Goal: Information Seeking & Learning: Compare options

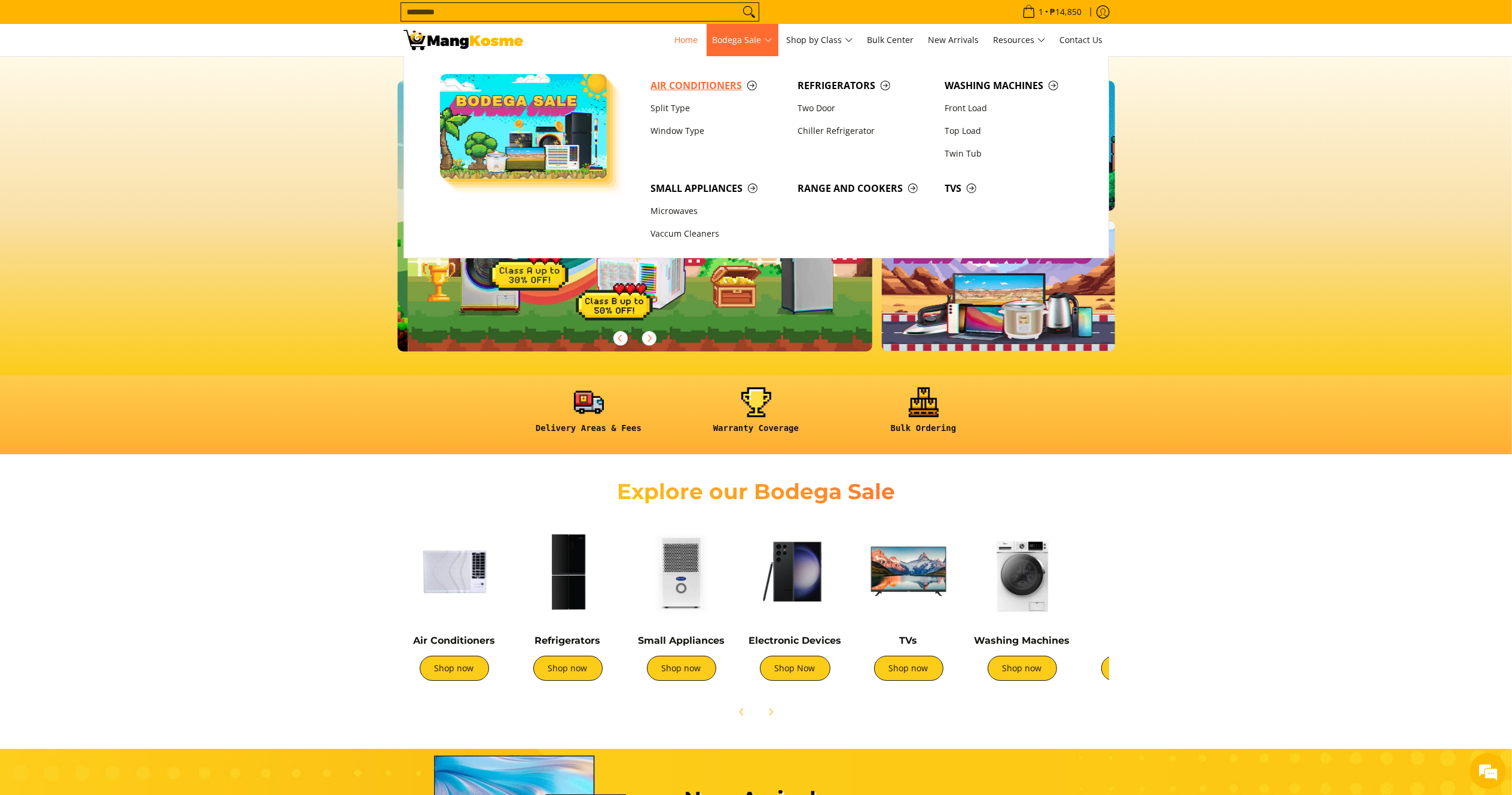
scroll to position [0, 475]
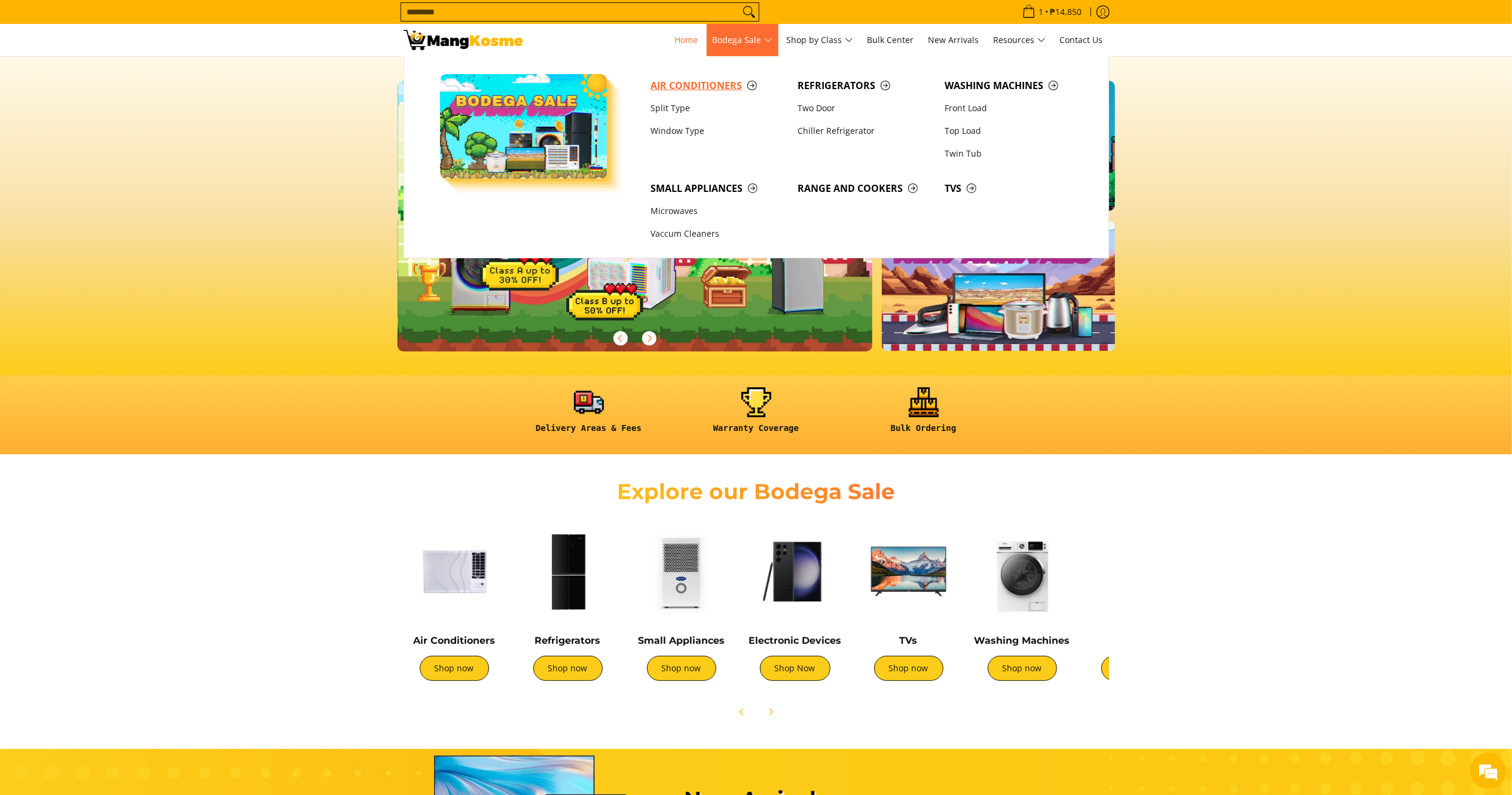
click at [694, 77] on link "Air Conditioners" at bounding box center [718, 85] width 147 height 23
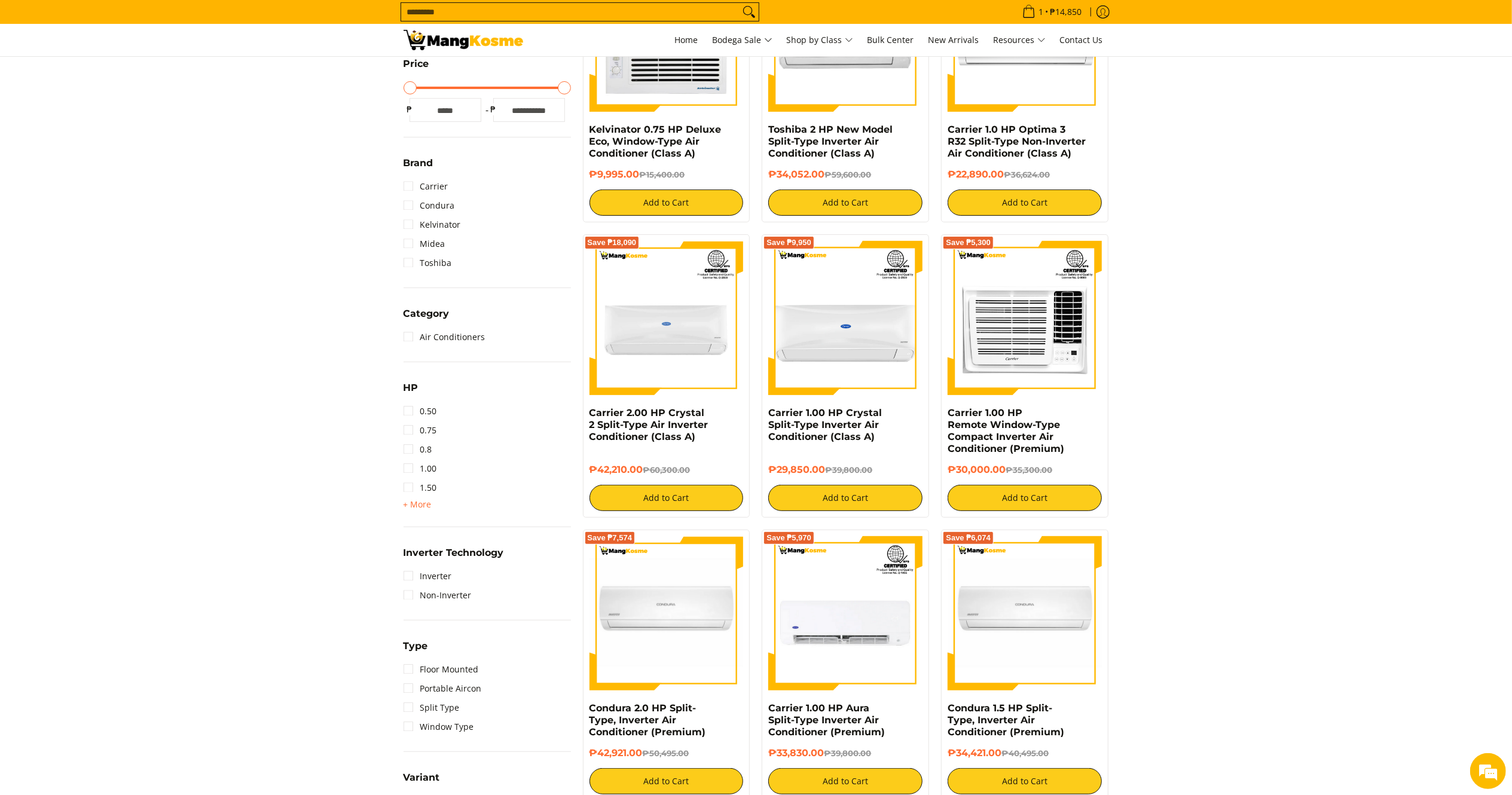
scroll to position [330, 0]
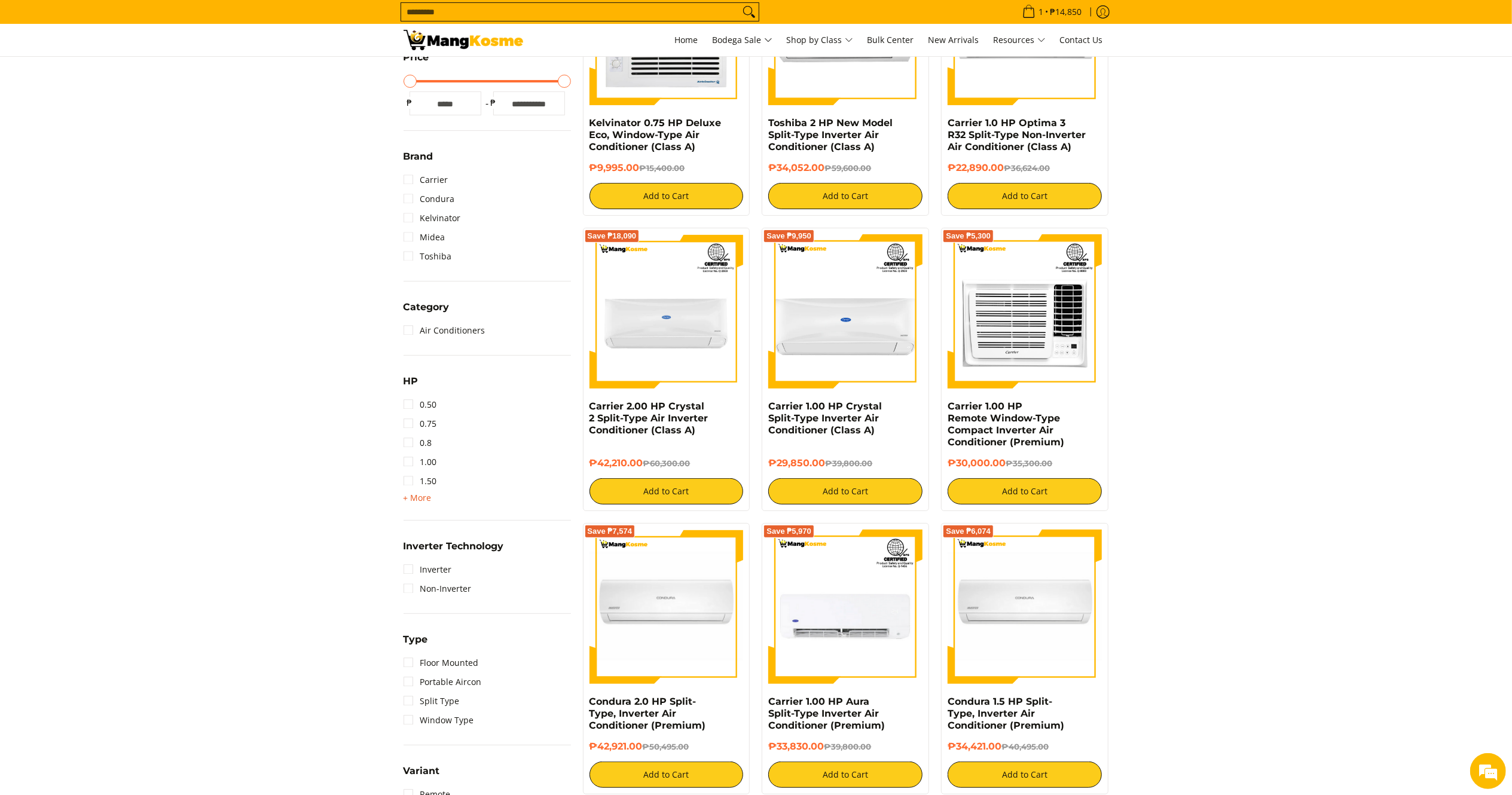
click at [419, 498] on span "+ More" at bounding box center [417, 498] width 28 height 9
click at [416, 500] on link "2.00" at bounding box center [420, 500] width 34 height 19
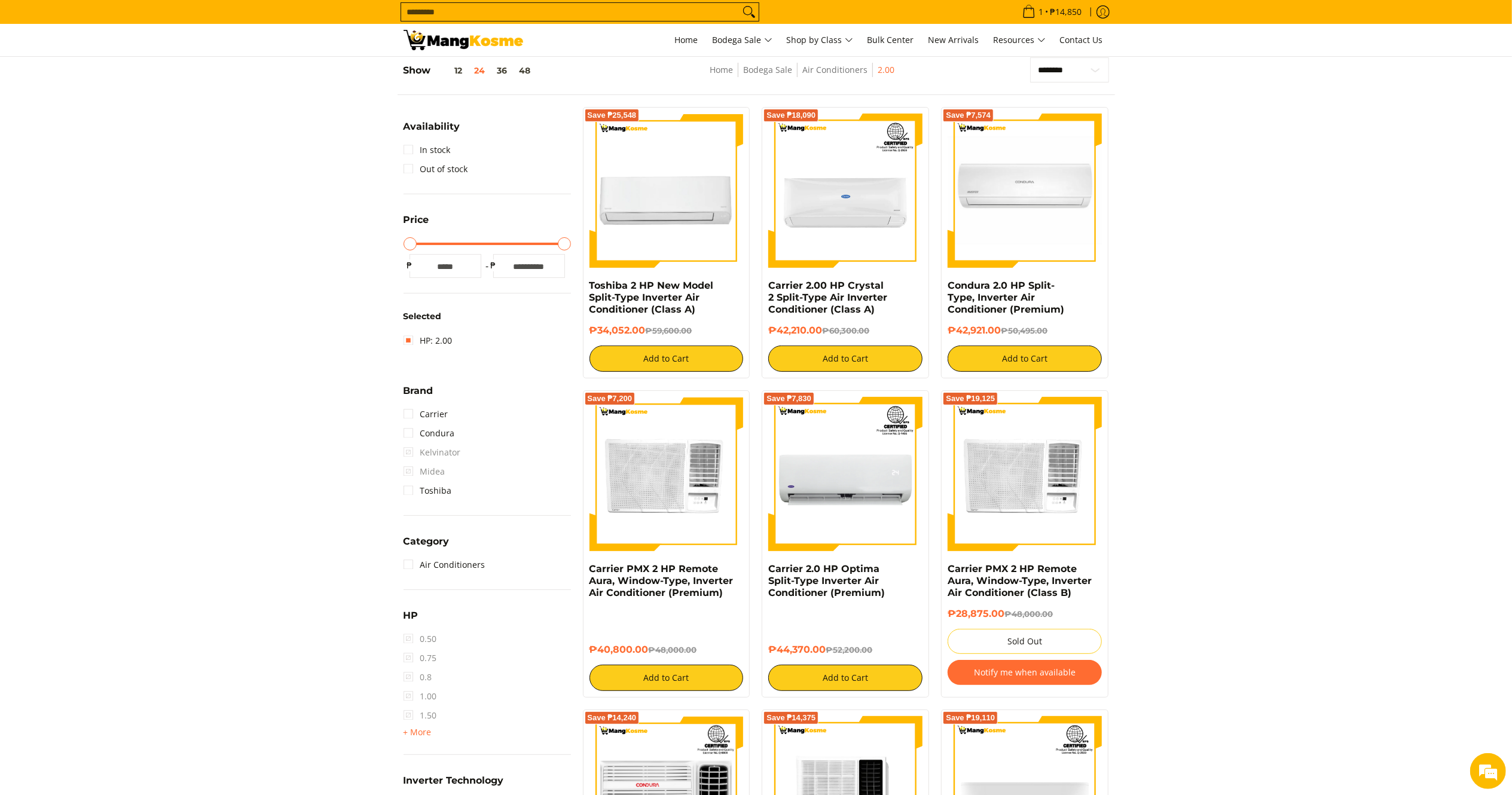
click at [440, 40] on img at bounding box center [463, 40] width 119 height 20
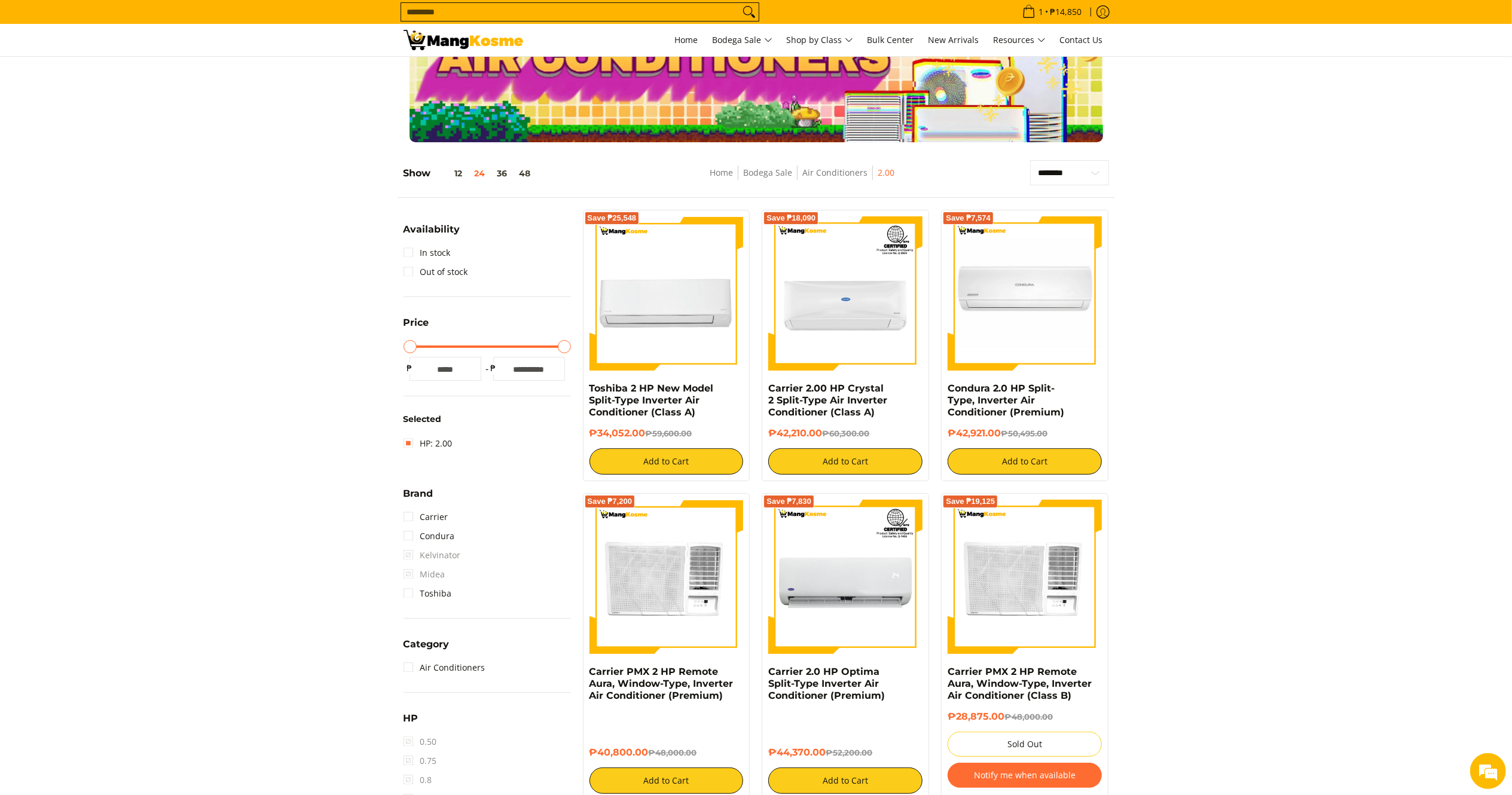
scroll to position [46, 0]
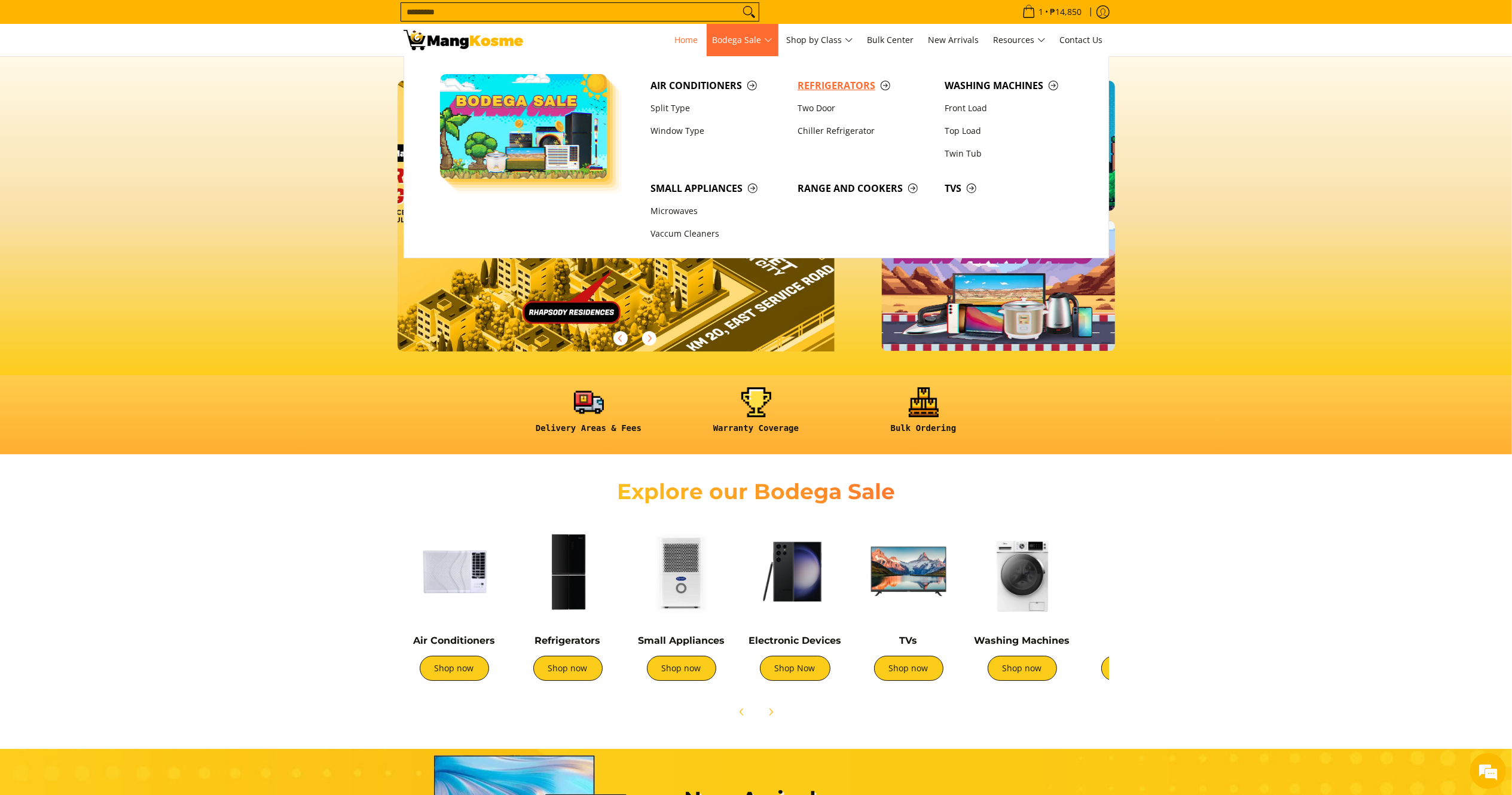
scroll to position [0, 1846]
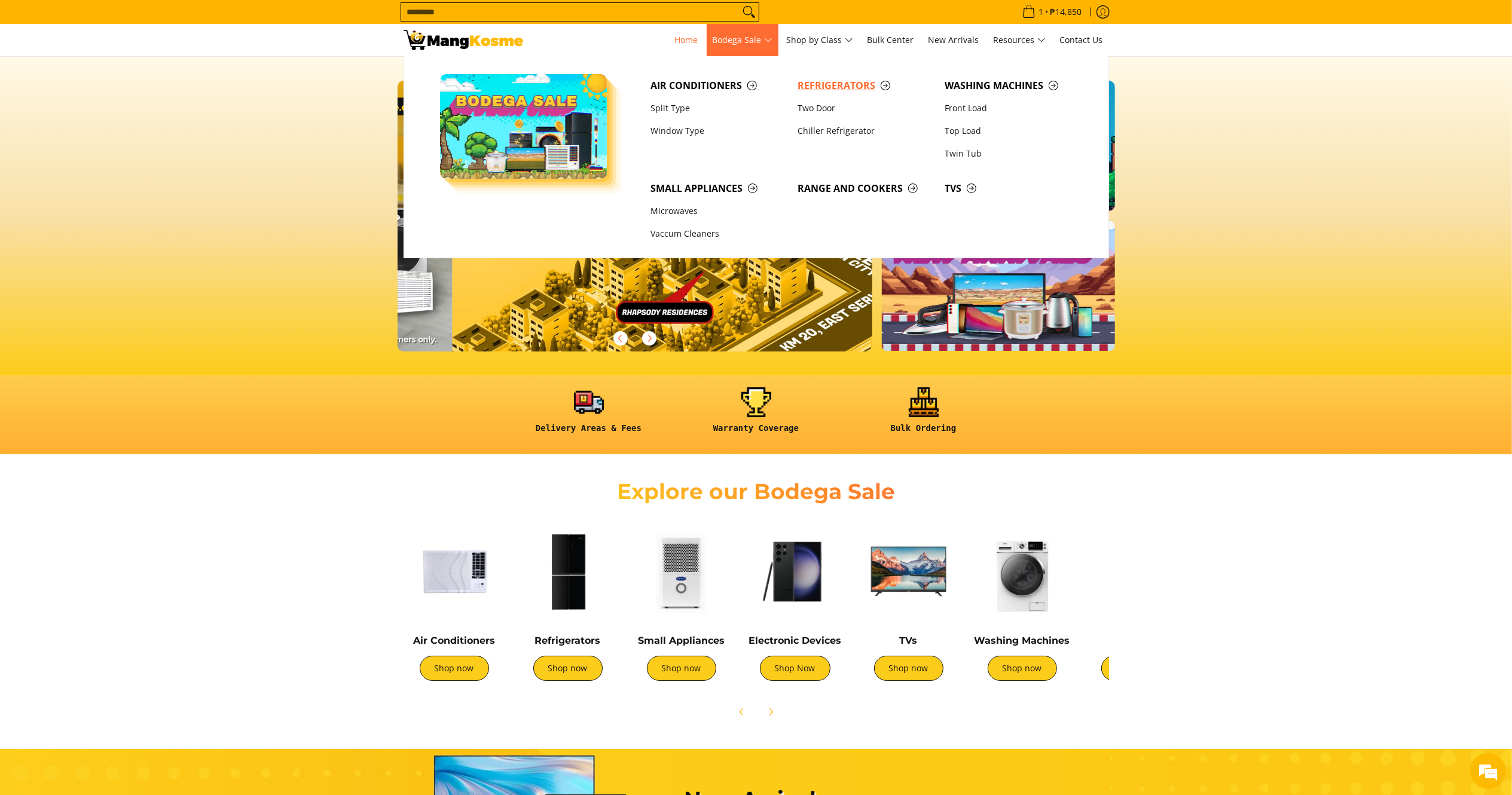
click at [869, 86] on span "Refrigerators" at bounding box center [865, 86] width 135 height 15
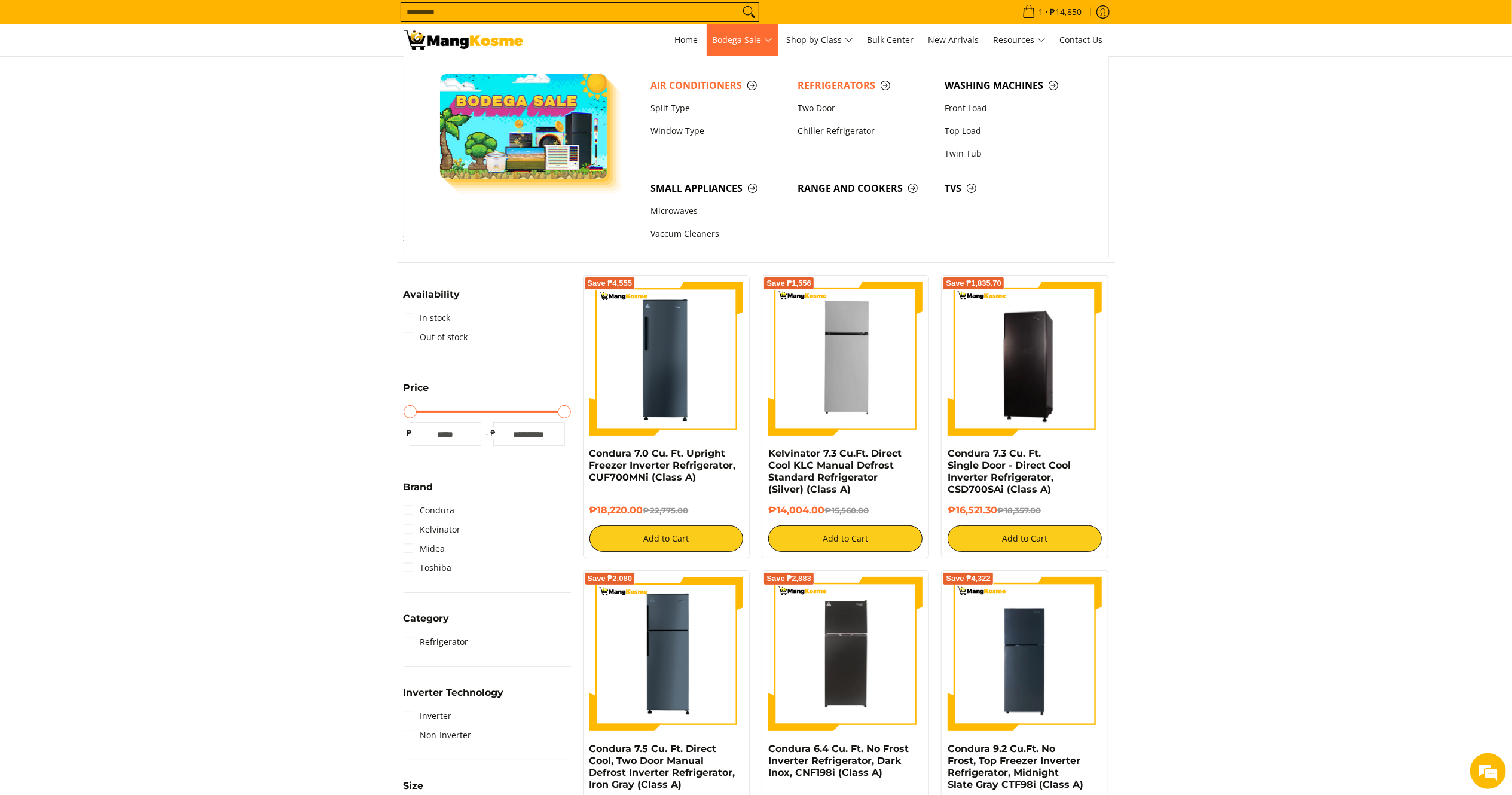
click at [699, 83] on span "Air Conditioners" at bounding box center [718, 86] width 135 height 15
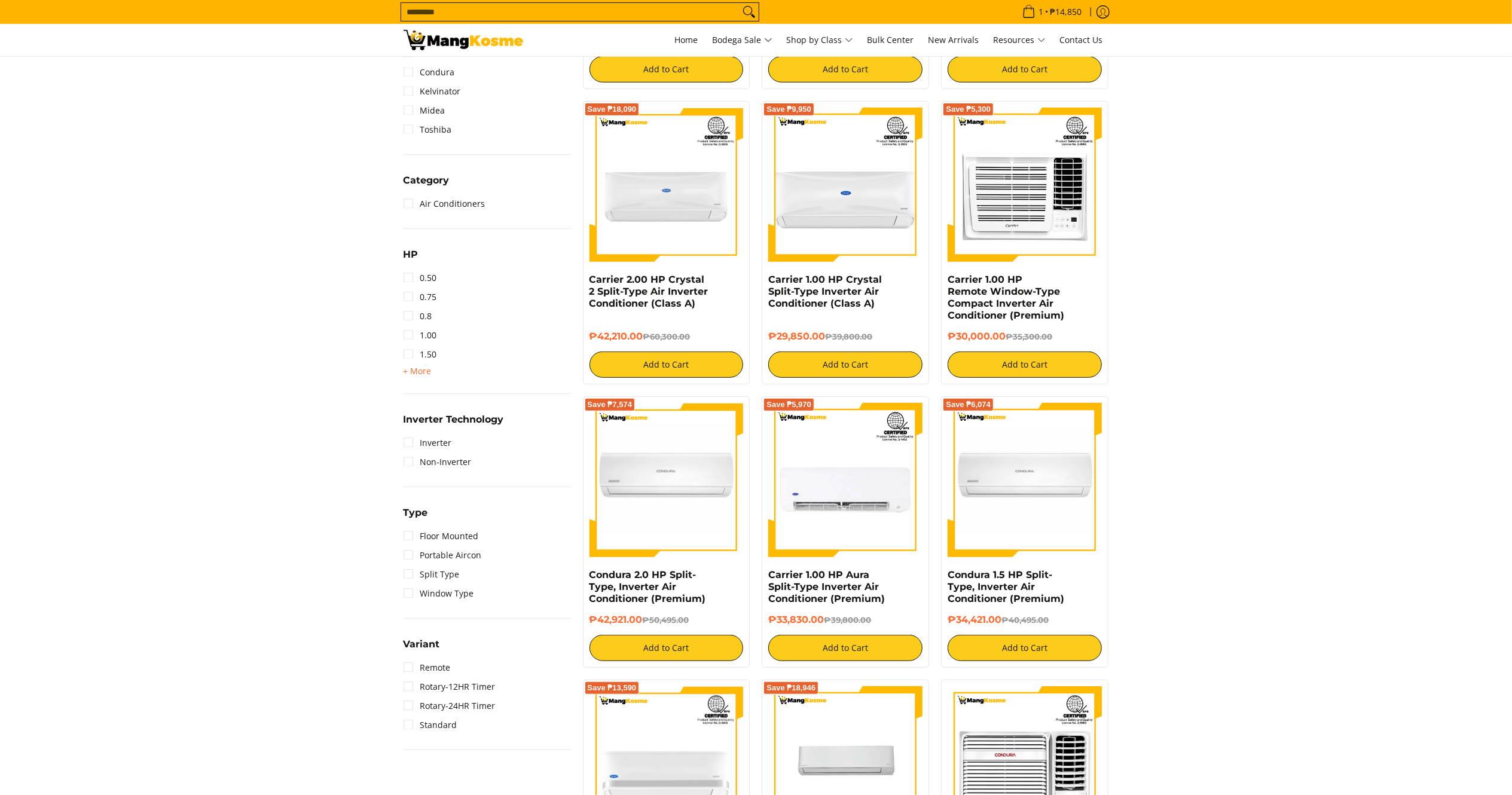
scroll to position [461, 0]
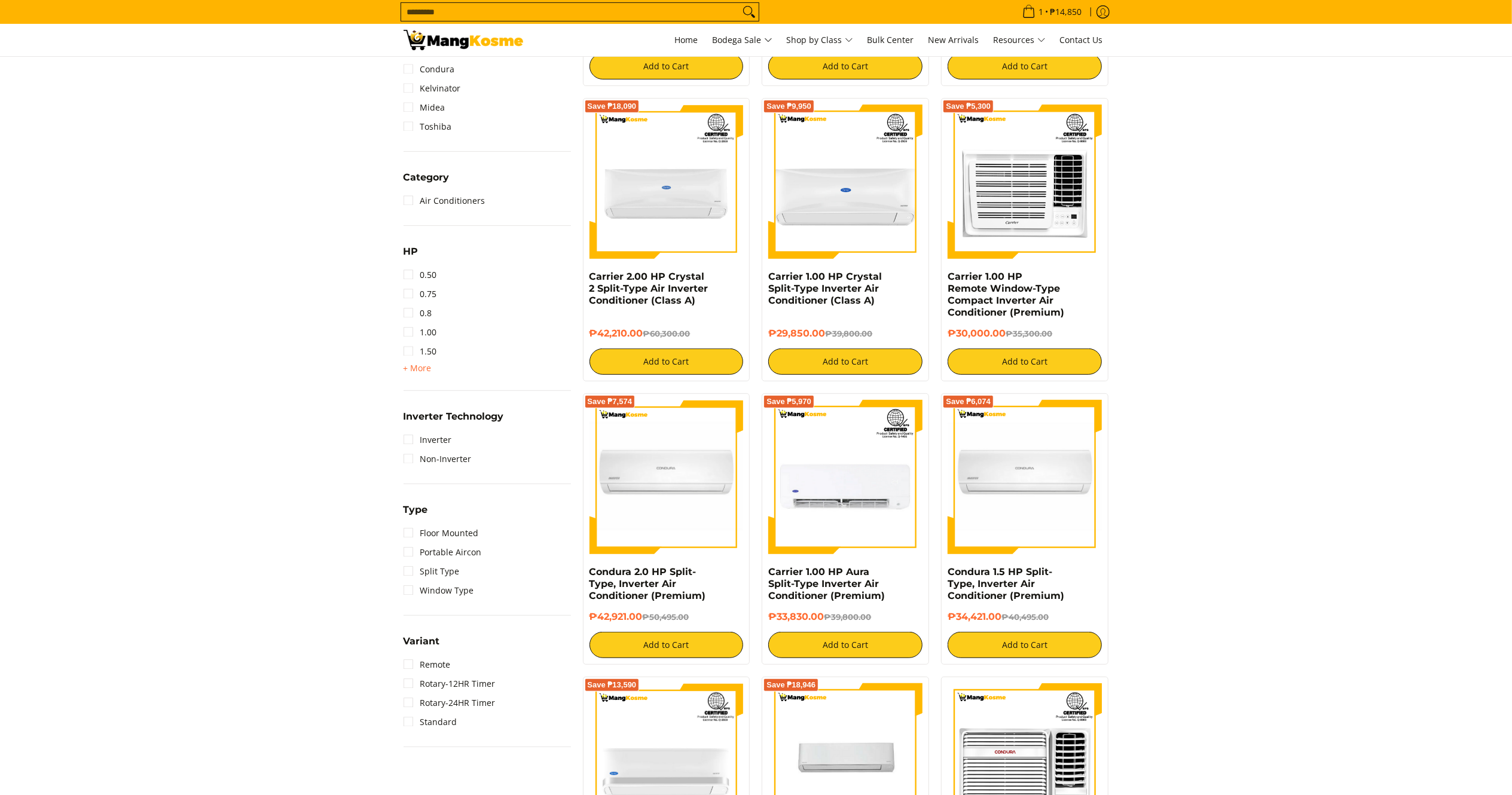
click at [424, 351] on link "1.50" at bounding box center [420, 351] width 34 height 19
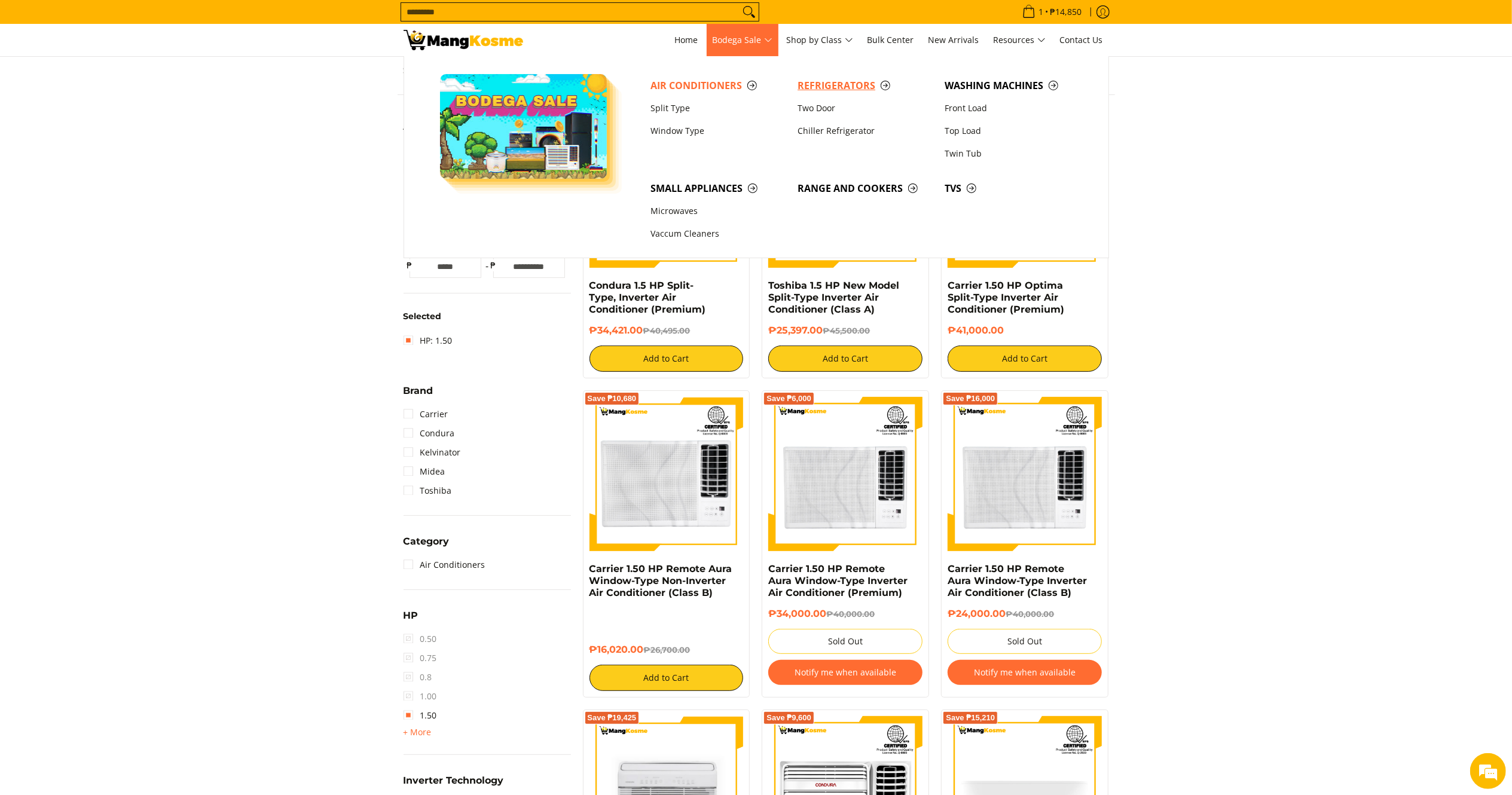
click at [817, 81] on span "Refrigerators" at bounding box center [865, 86] width 135 height 15
